Goal: Task Accomplishment & Management: Use online tool/utility

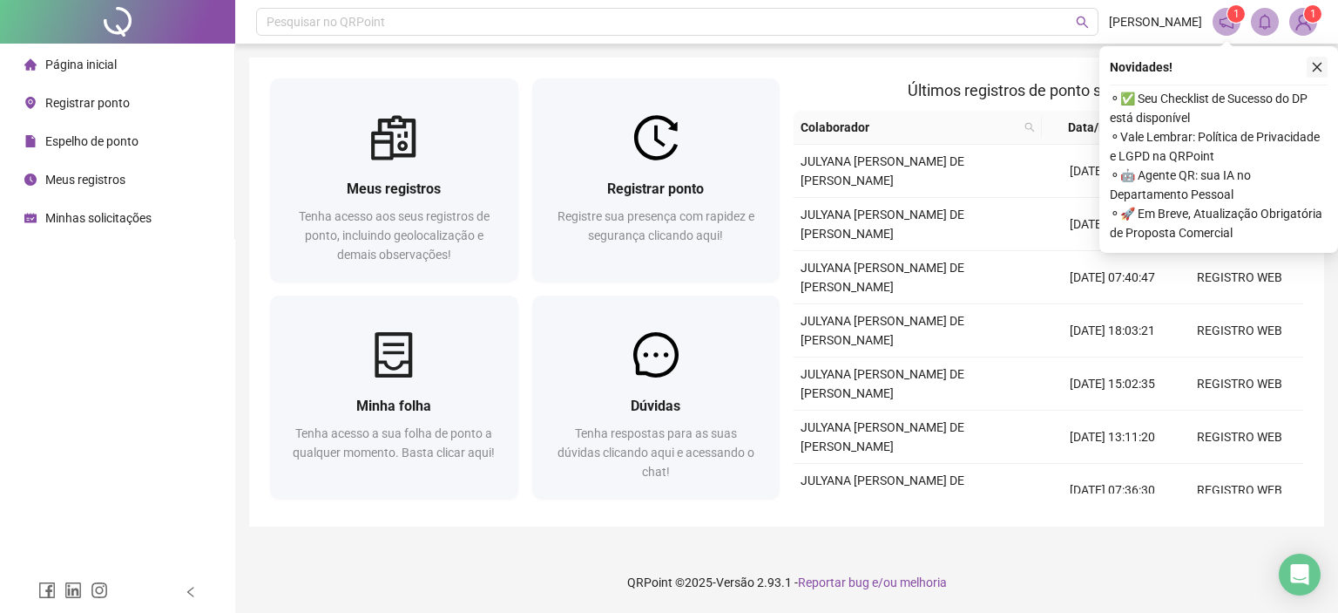
click at [1314, 69] on icon "close" at bounding box center [1317, 67] width 12 height 12
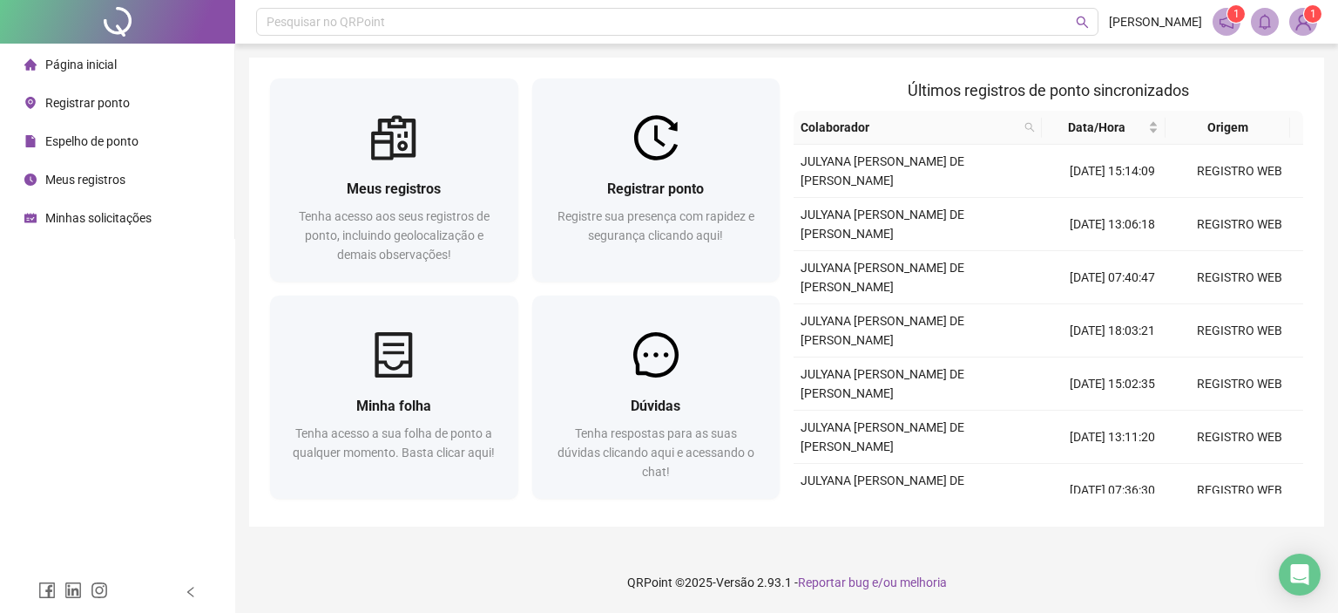
click at [1310, 30] on img at bounding box center [1303, 22] width 26 height 26
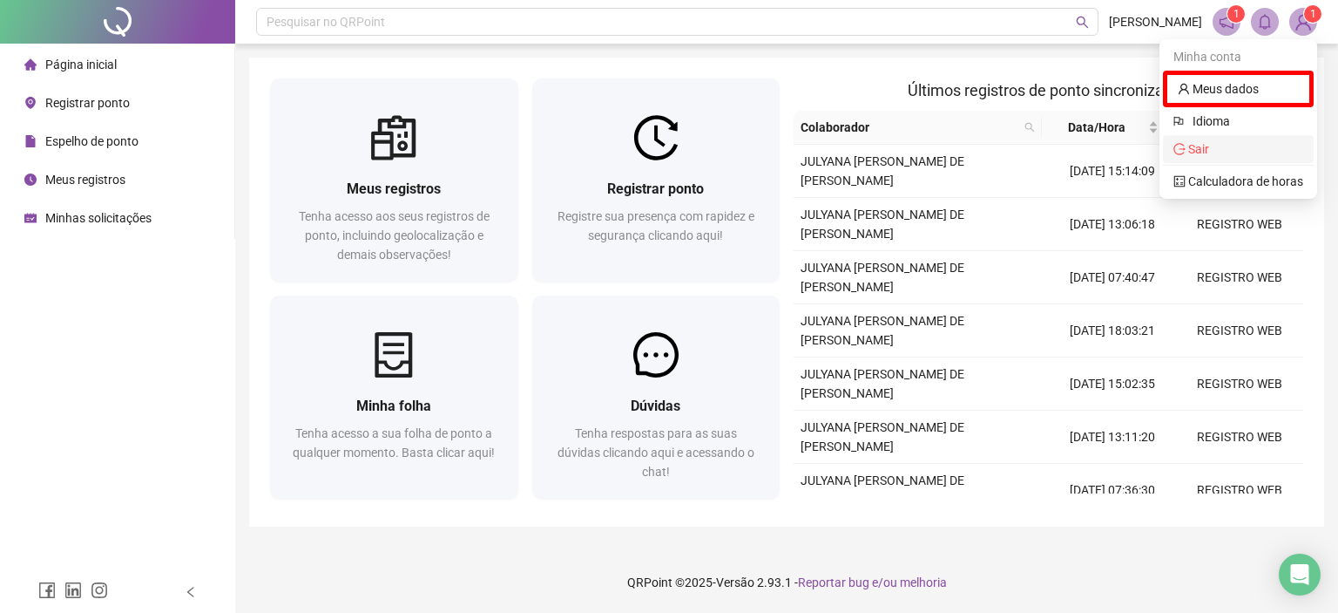
click at [1229, 143] on span "Sair" at bounding box center [1239, 148] width 130 height 19
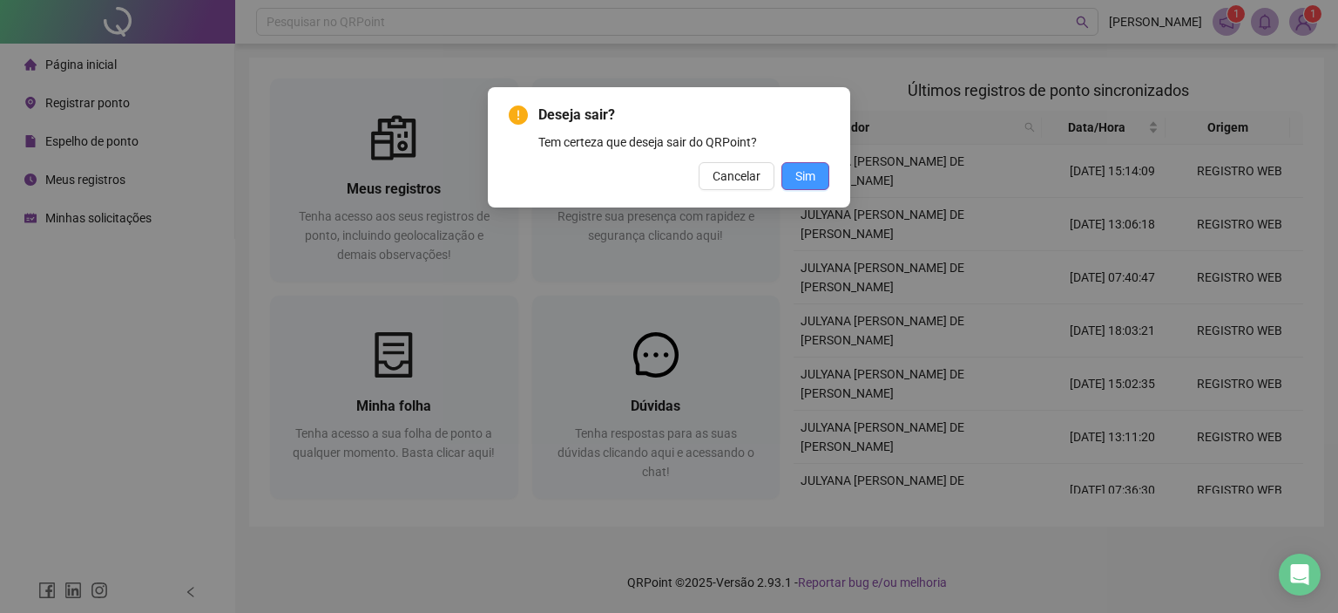
click at [802, 179] on span "Sim" at bounding box center [806, 175] width 20 height 19
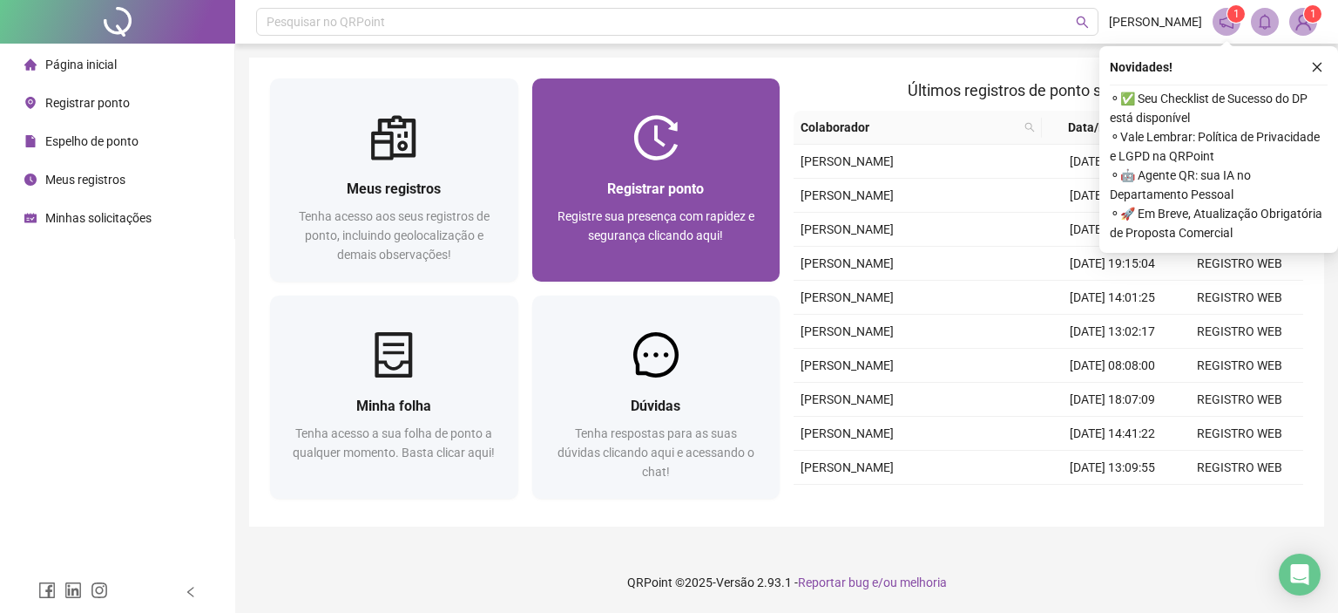
click at [666, 216] on span "Registre sua presença com rapidez e segurança clicando aqui!" at bounding box center [656, 225] width 197 height 33
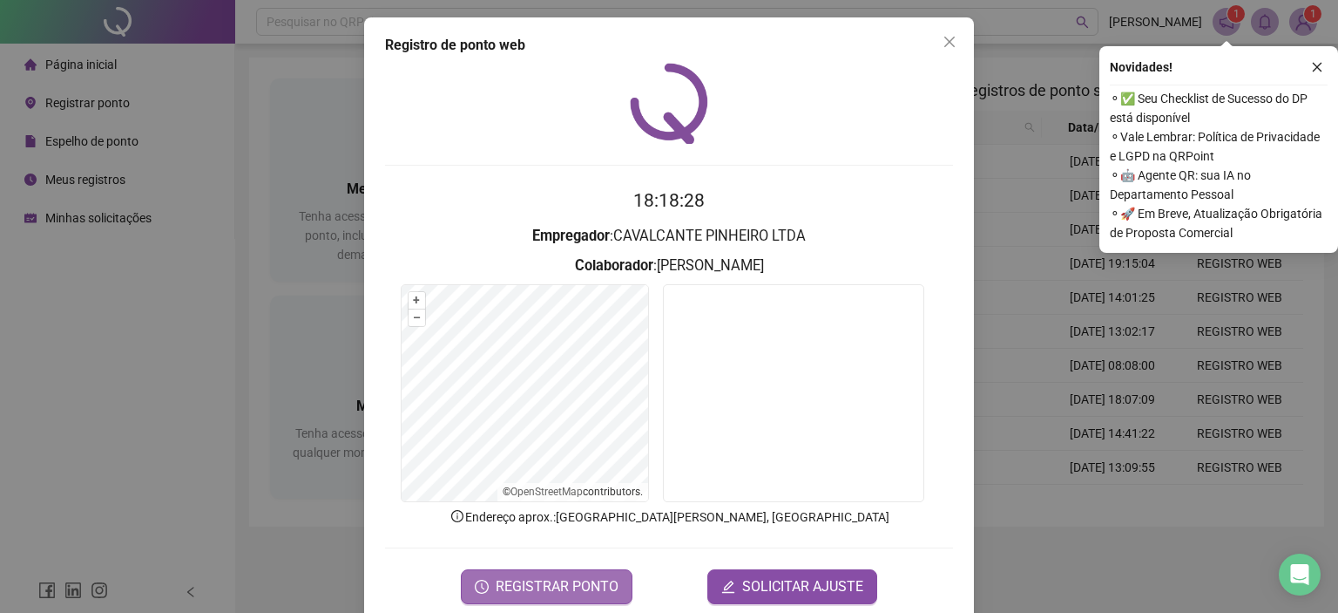
click at [559, 583] on span "REGISTRAR PONTO" at bounding box center [557, 586] width 123 height 21
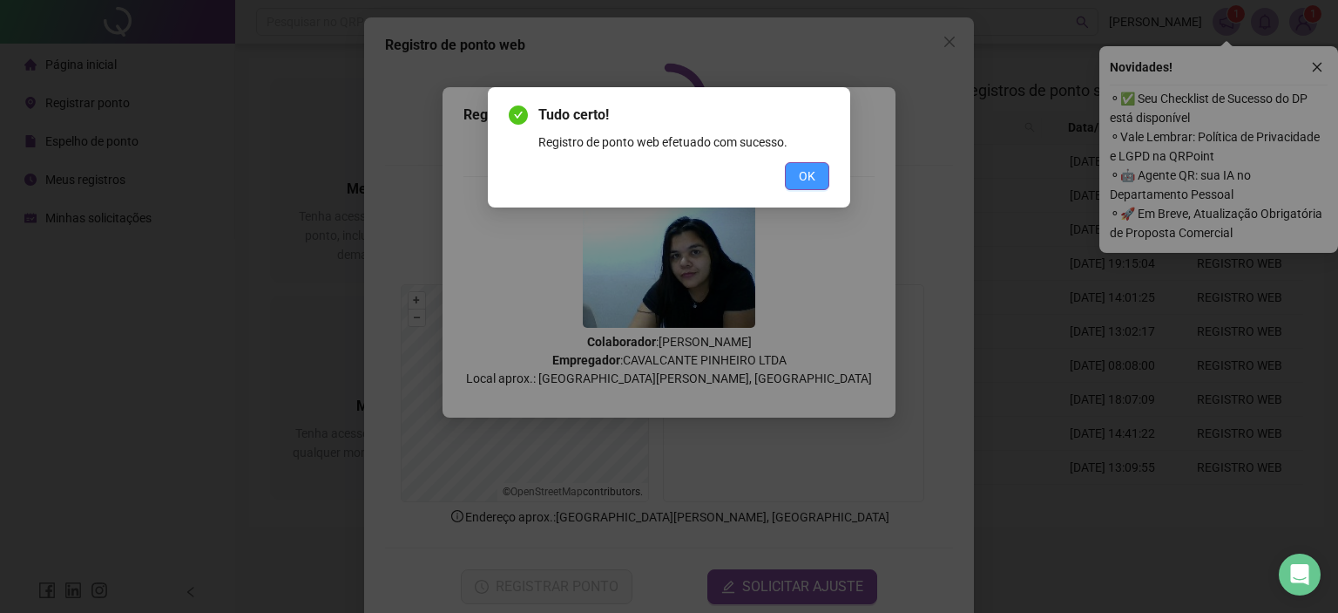
click at [799, 177] on span "OK" at bounding box center [807, 175] width 17 height 19
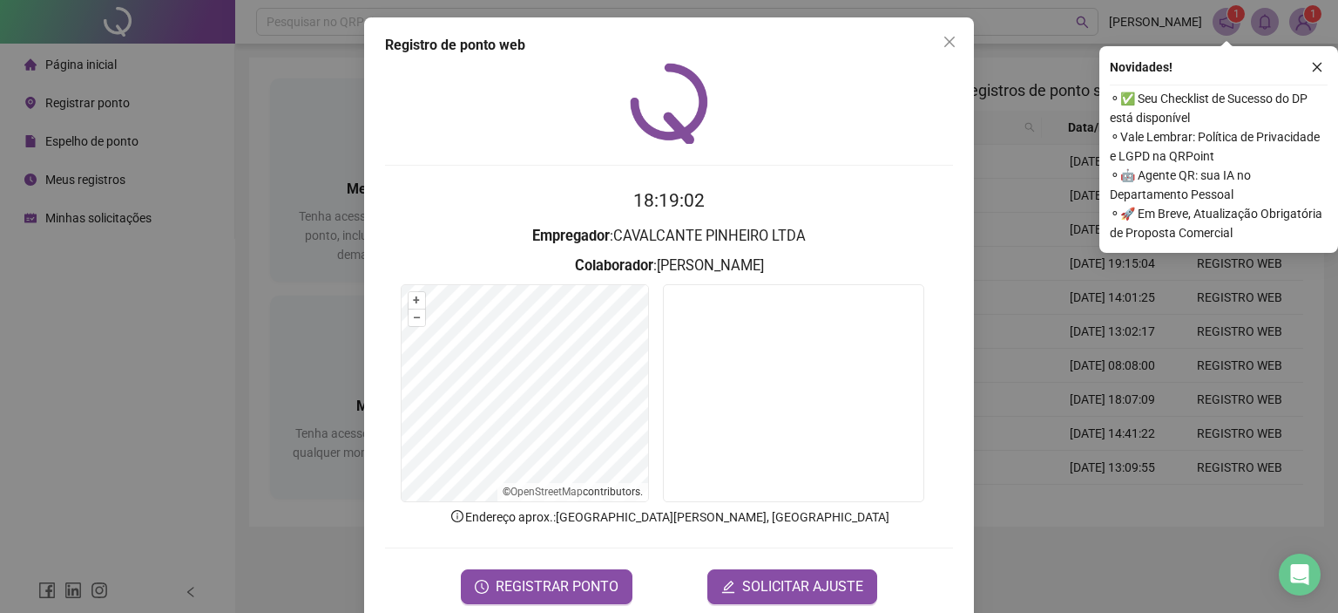
drag, startPoint x: 951, startPoint y: 43, endPoint x: 988, endPoint y: 50, distance: 38.1
click at [951, 44] on span "Close" at bounding box center [950, 42] width 28 height 14
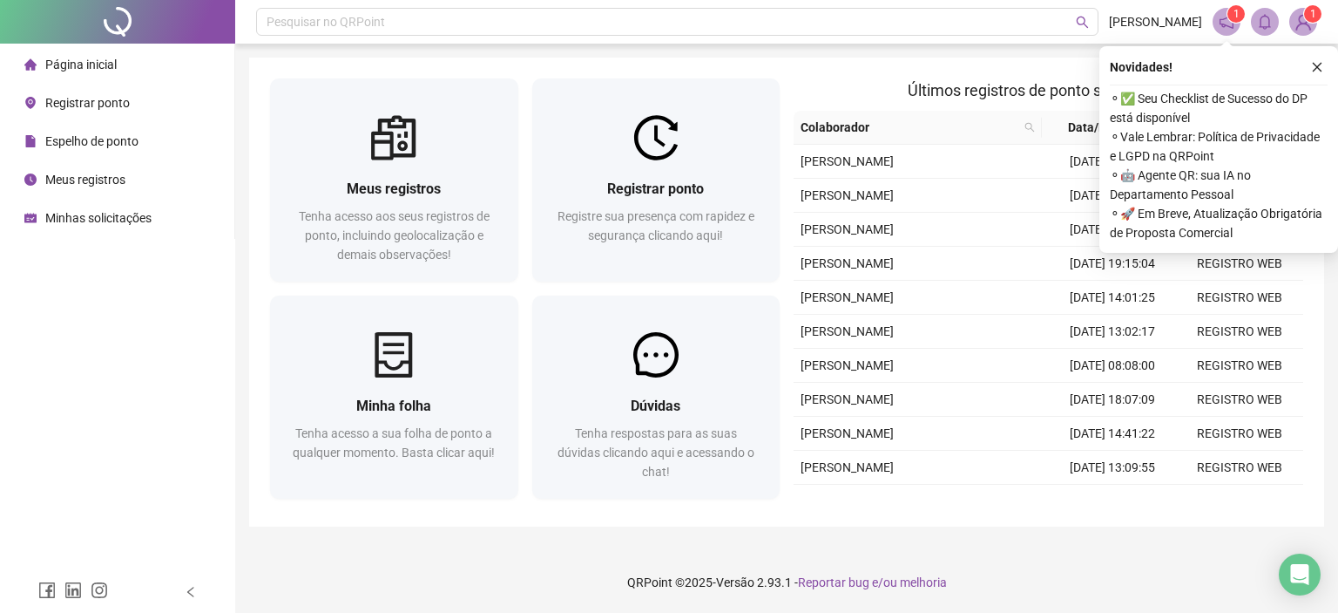
click at [1312, 78] on div "Novidades ! ⚬ ✅ Seu Checklist de Sucesso do DP está disponível ⚬ Vale Lembrar: …" at bounding box center [1219, 149] width 239 height 207
click at [1311, 64] on icon "close" at bounding box center [1317, 67] width 12 height 12
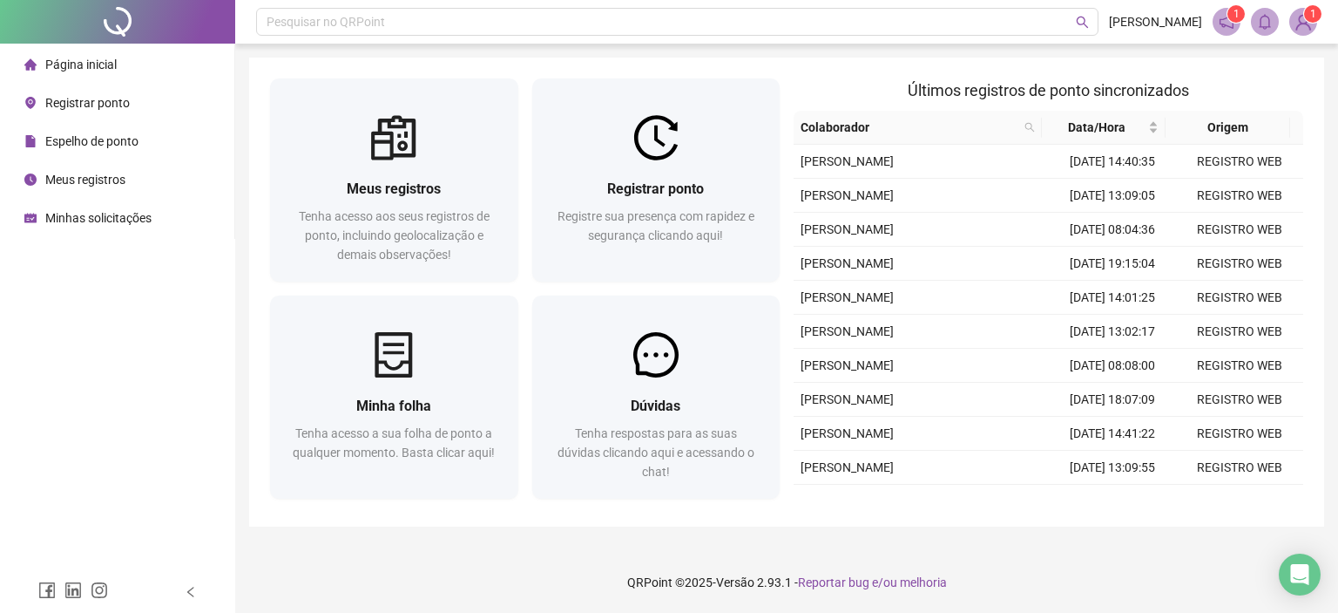
click at [85, 69] on span "Página inicial" at bounding box center [80, 65] width 71 height 14
